Goal: Check status: Check status

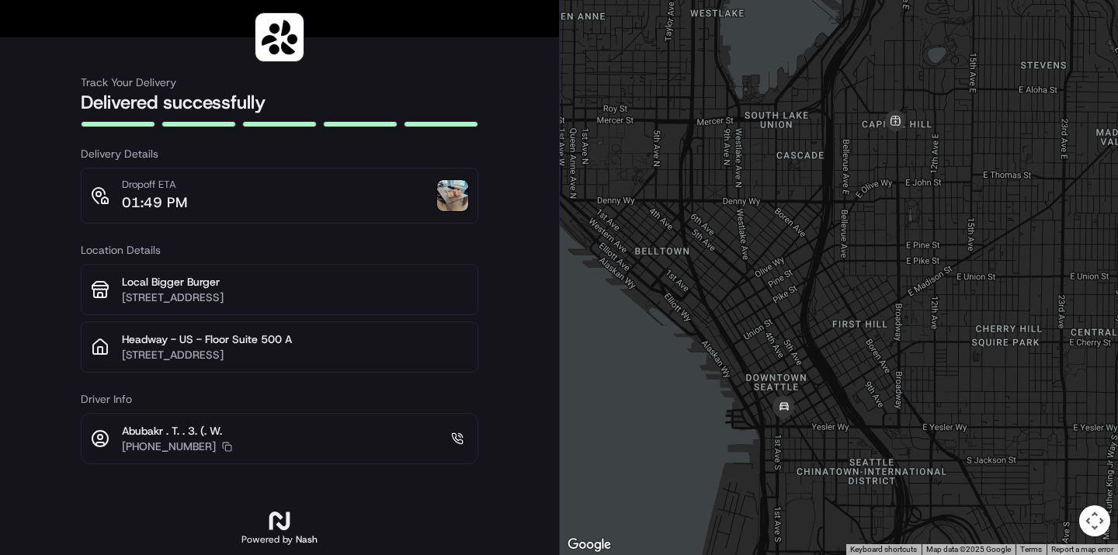
click at [456, 193] on img at bounding box center [452, 195] width 31 height 31
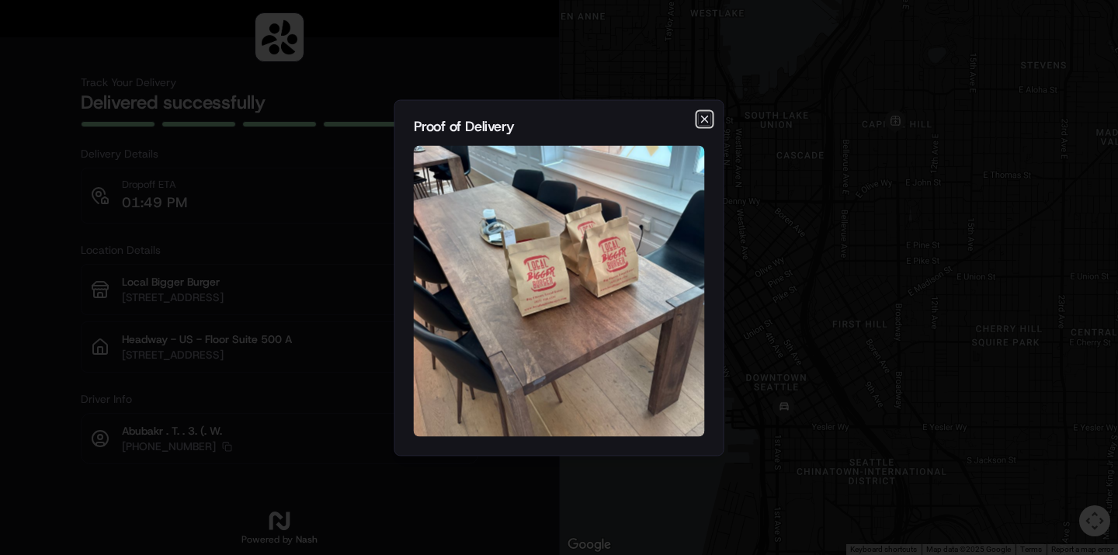
click at [705, 116] on icon "button" at bounding box center [705, 119] width 12 height 12
